Goal: Task Accomplishment & Management: Manage account settings

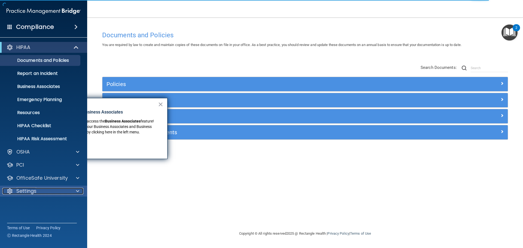
click at [75, 191] on div at bounding box center [77, 191] width 14 height 7
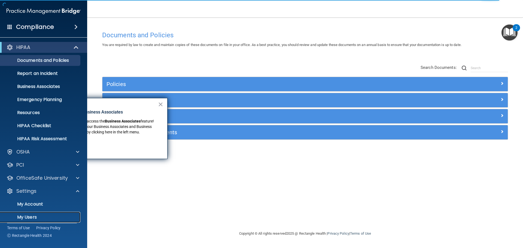
click at [53, 215] on p "My Users" at bounding box center [41, 217] width 74 height 5
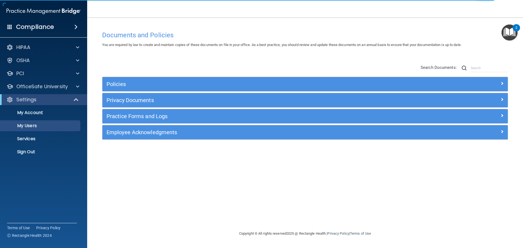
select select "20"
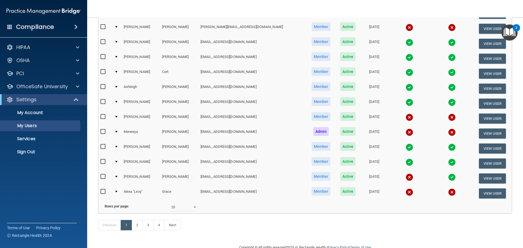
scroll to position [203, 0]
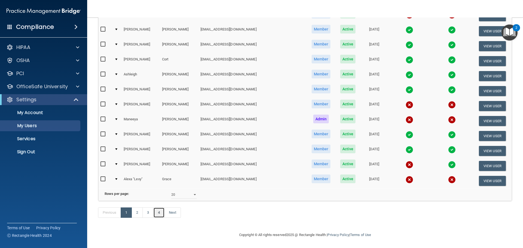
click at [154, 214] on link "4" at bounding box center [158, 212] width 11 height 10
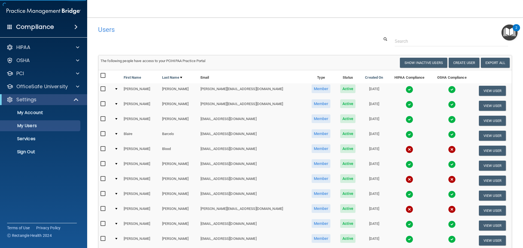
select select "20"
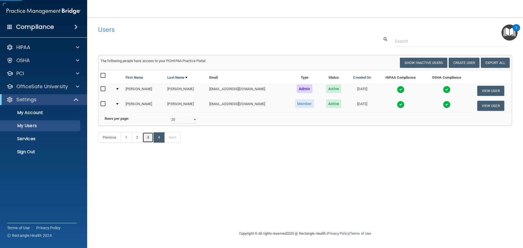
click at [147, 143] on link "3" at bounding box center [147, 137] width 11 height 10
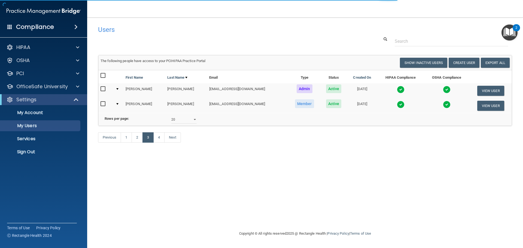
select select "20"
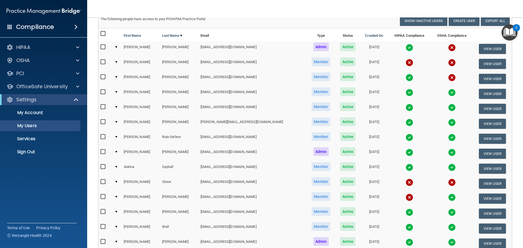
scroll to position [27, 0]
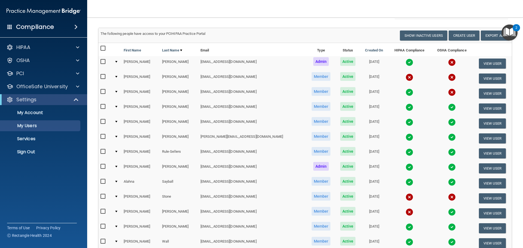
click at [103, 77] on input "checkbox" at bounding box center [103, 77] width 6 height 4
checkbox input "true"
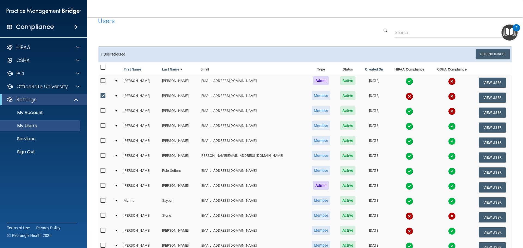
scroll to position [0, 0]
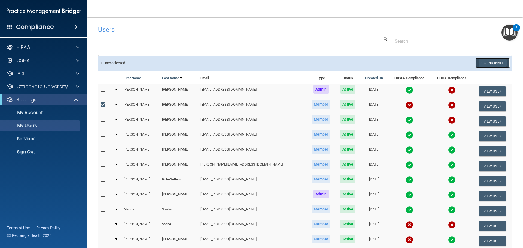
click at [495, 61] on button "Resend Invite" at bounding box center [492, 63] width 34 height 10
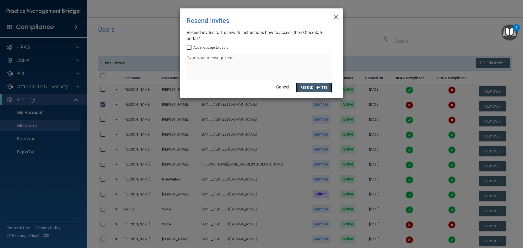
click at [315, 87] on button "Resend Invites" at bounding box center [314, 88] width 36 height 10
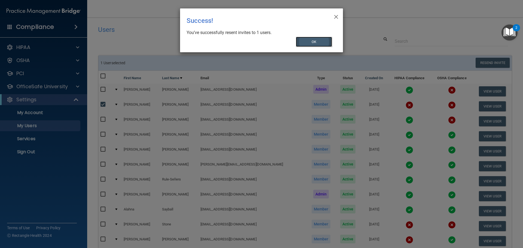
click at [310, 41] on button "OK" at bounding box center [314, 42] width 36 height 10
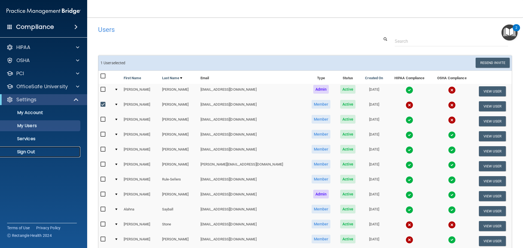
click at [28, 153] on p "Sign Out" at bounding box center [41, 151] width 74 height 5
